Goal: Information Seeking & Learning: Understand process/instructions

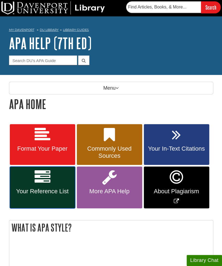
click at [55, 179] on link "Your Reference List" at bounding box center [43, 187] width 66 height 42
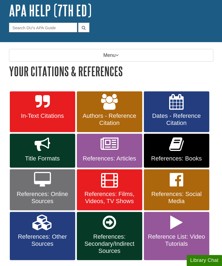
scroll to position [33, 0]
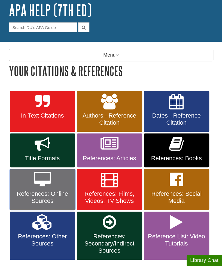
click at [52, 189] on link "References: Online Sources" at bounding box center [43, 189] width 66 height 41
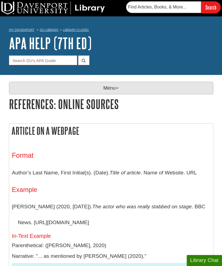
click at [112, 84] on p "Menu" at bounding box center [111, 88] width 205 height 13
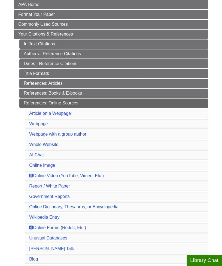
scroll to position [103, 0]
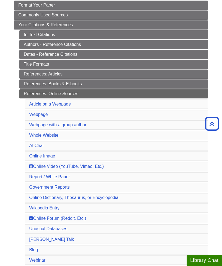
click at [35, 247] on li "Blog" at bounding box center [117, 249] width 184 height 9
click at [35, 247] on link "Blog" at bounding box center [33, 249] width 9 height 5
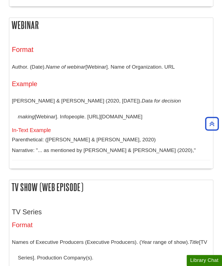
scroll to position [4803, 0]
